Goal: Task Accomplishment & Management: Complete application form

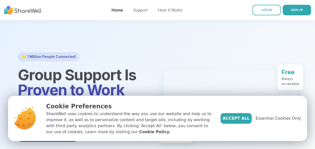
click at [75, 24] on div at bounding box center [157, 97] width 315 height 155
click at [239, 118] on span "Accept All" at bounding box center [236, 118] width 27 height 6
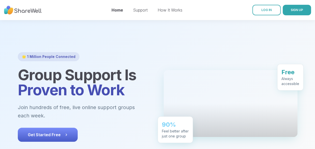
click at [42, 132] on button "Get Started Free" at bounding box center [48, 135] width 60 height 14
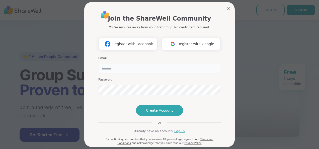
click at [115, 69] on input "email" at bounding box center [159, 68] width 122 height 10
type input "**********"
click at [186, 44] on span "Register with Google" at bounding box center [196, 43] width 37 height 5
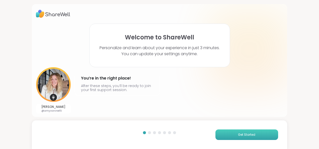
click at [240, 136] on span "Get Started" at bounding box center [246, 134] width 17 height 5
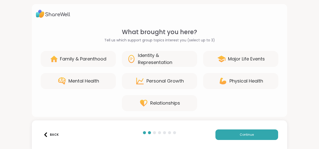
click at [77, 81] on div "Mental Health" at bounding box center [83, 80] width 31 height 7
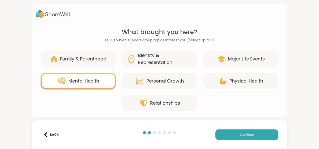
click at [77, 81] on div "Mental Health" at bounding box center [83, 80] width 31 height 7
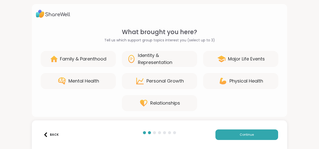
click at [77, 81] on div "Mental Health" at bounding box center [83, 80] width 31 height 7
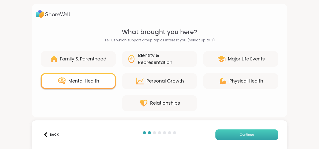
click at [252, 132] on button "Continue" at bounding box center [246, 134] width 63 height 11
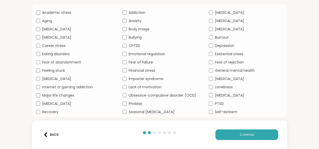
scroll to position [60, 0]
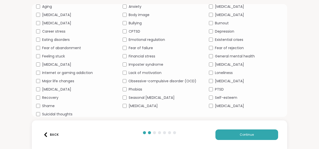
click at [44, 138] on button "Back" at bounding box center [51, 134] width 20 height 11
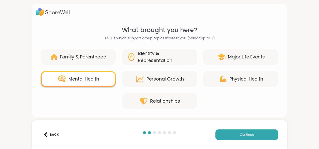
click at [44, 137] on button "Back" at bounding box center [51, 134] width 20 height 11
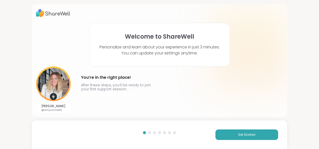
scroll to position [1, 0]
click at [242, 134] on span "Get Started" at bounding box center [246, 134] width 17 height 5
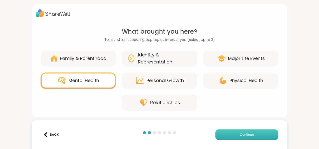
scroll to position [2, 0]
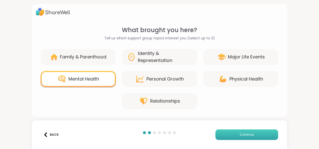
click at [244, 134] on span "Continue" at bounding box center [247, 134] width 14 height 5
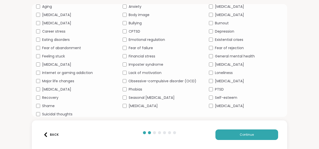
scroll to position [60, 0]
click at [247, 133] on span "Continue" at bounding box center [247, 134] width 14 height 5
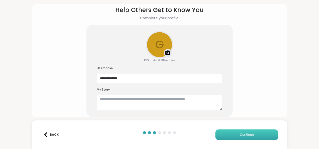
scroll to position [22, 0]
click at [135, 100] on textarea at bounding box center [159, 103] width 125 height 16
type textarea "**********"
click at [235, 135] on button "Continue" at bounding box center [246, 134] width 63 height 11
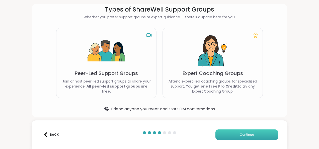
click at [245, 132] on button "Continue" at bounding box center [246, 134] width 63 height 11
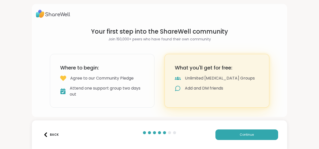
click at [83, 75] on div "Agree to our Community Pledge" at bounding box center [101, 78] width 63 height 6
click at [245, 137] on span "Continue" at bounding box center [247, 134] width 14 height 5
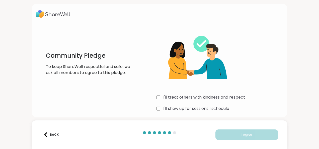
click at [159, 96] on div "I'll treat others with kindness and respect" at bounding box center [219, 97] width 127 height 6
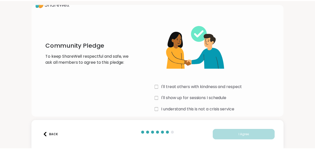
scroll to position [15, 0]
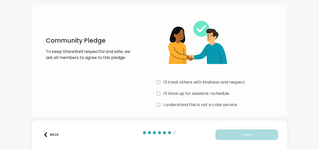
click at [160, 105] on div "I understand this is not a crisis service" at bounding box center [219, 105] width 127 height 6
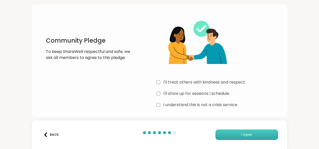
click at [234, 133] on button "I Agree" at bounding box center [246, 134] width 63 height 11
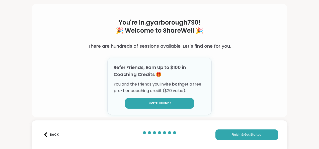
click at [162, 104] on span "Invite Friends" at bounding box center [159, 103] width 24 height 5
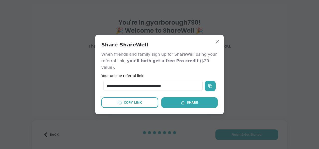
click at [210, 84] on icon at bounding box center [210, 86] width 4 height 4
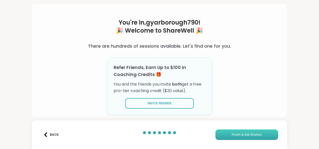
click at [233, 131] on button "Finish & Get Started" at bounding box center [246, 134] width 63 height 11
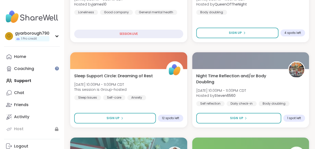
scroll to position [226, 0]
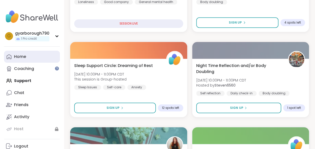
click at [25, 57] on div "Home" at bounding box center [20, 57] width 12 height 6
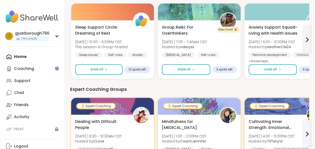
scroll to position [50, 0]
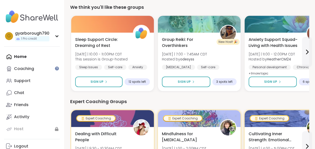
click at [32, 17] on img at bounding box center [32, 17] width 56 height 18
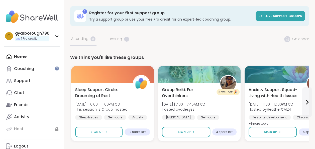
click at [32, 17] on img at bounding box center [32, 17] width 56 height 18
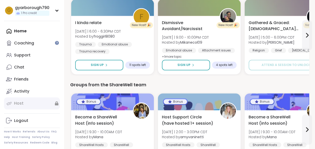
scroll to position [351, 0]
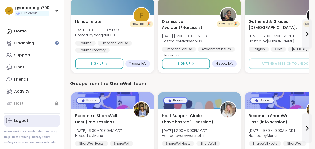
click at [19, 120] on div "Logout" at bounding box center [21, 121] width 14 height 6
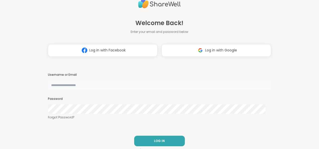
click at [89, 86] on input "text" at bounding box center [159, 85] width 223 height 10
click at [146, 61] on div "Welcome Back! Enter your email and password below Log in with Facebook Log in w…" at bounding box center [159, 74] width 223 height 149
click at [92, 85] on input "text" at bounding box center [159, 85] width 223 height 10
type input "**********"
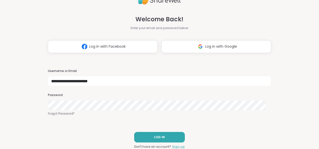
click at [175, 145] on link "Sign up" at bounding box center [178, 146] width 13 height 5
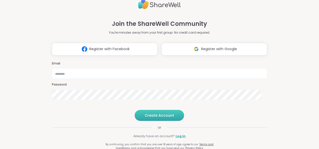
click at [167, 121] on button "Create Account" at bounding box center [159, 115] width 49 height 11
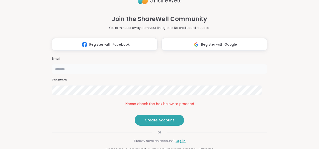
click at [70, 64] on input "email" at bounding box center [159, 69] width 215 height 10
type input "**********"
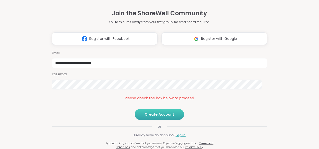
scroll to position [15, 0]
click at [165, 114] on span "Create Account" at bounding box center [159, 114] width 29 height 5
click at [218, 116] on div "**********" at bounding box center [159, 65] width 215 height 166
click at [176, 135] on link "Log in" at bounding box center [181, 135] width 10 height 5
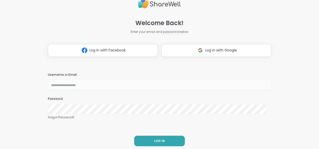
click at [87, 81] on input "text" at bounding box center [159, 85] width 223 height 10
type input "**********"
click at [155, 139] on span "LOG IN" at bounding box center [159, 141] width 11 height 5
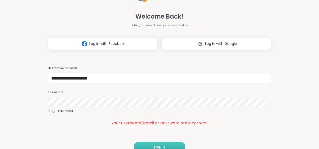
scroll to position [10, 0]
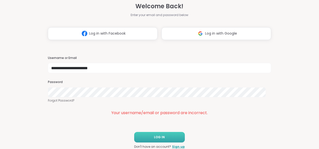
click at [163, 137] on button "LOG IN" at bounding box center [159, 137] width 51 height 11
click at [155, 135] on span "LOG IN" at bounding box center [159, 137] width 11 height 5
click at [175, 148] on link "Sign up" at bounding box center [178, 146] width 13 height 5
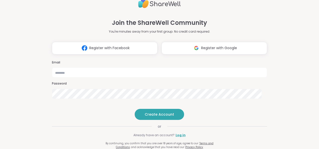
scroll to position [10, 0]
click at [74, 67] on input "email" at bounding box center [159, 72] width 215 height 10
type input "**********"
click at [165, 116] on span "Create Account" at bounding box center [159, 114] width 29 height 5
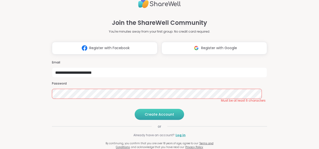
click at [160, 113] on span "Create Account" at bounding box center [159, 114] width 29 height 5
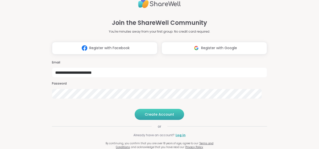
click at [165, 117] on button "Create Account" at bounding box center [159, 114] width 49 height 11
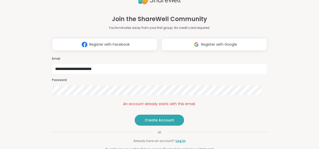
scroll to position [15, 0]
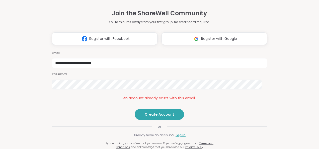
drag, startPoint x: 241, startPoint y: 9, endPoint x: 247, endPoint y: 3, distance: 9.0
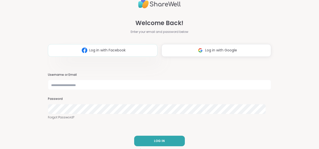
drag, startPoint x: 147, startPoint y: 52, endPoint x: 144, endPoint y: 53, distance: 3.3
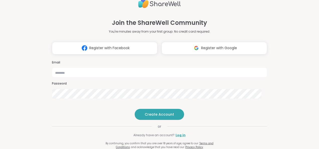
scroll to position [10, 0]
click at [126, 60] on div "Email" at bounding box center [159, 68] width 215 height 17
click at [127, 67] on input "email" at bounding box center [159, 72] width 215 height 10
type input "**********"
click at [162, 116] on span "Create Account" at bounding box center [159, 114] width 29 height 5
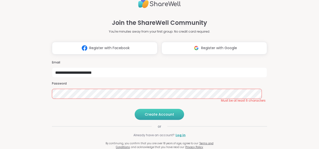
click at [152, 114] on span "Create Account" at bounding box center [159, 114] width 29 height 5
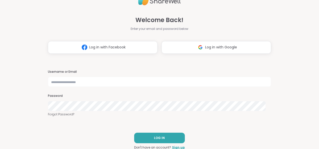
scroll to position [4, 0]
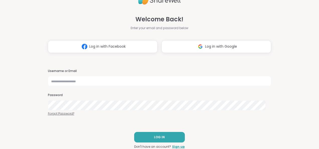
click at [59, 115] on link "Forgot Password?" at bounding box center [159, 113] width 223 height 5
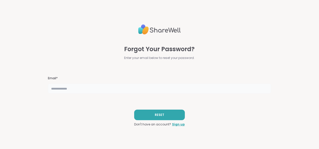
click at [84, 87] on input "text" at bounding box center [159, 88] width 223 height 10
type input "**********"
click at [157, 113] on span "RESET" at bounding box center [160, 115] width 10 height 5
